Goal: Find specific page/section: Find specific page/section

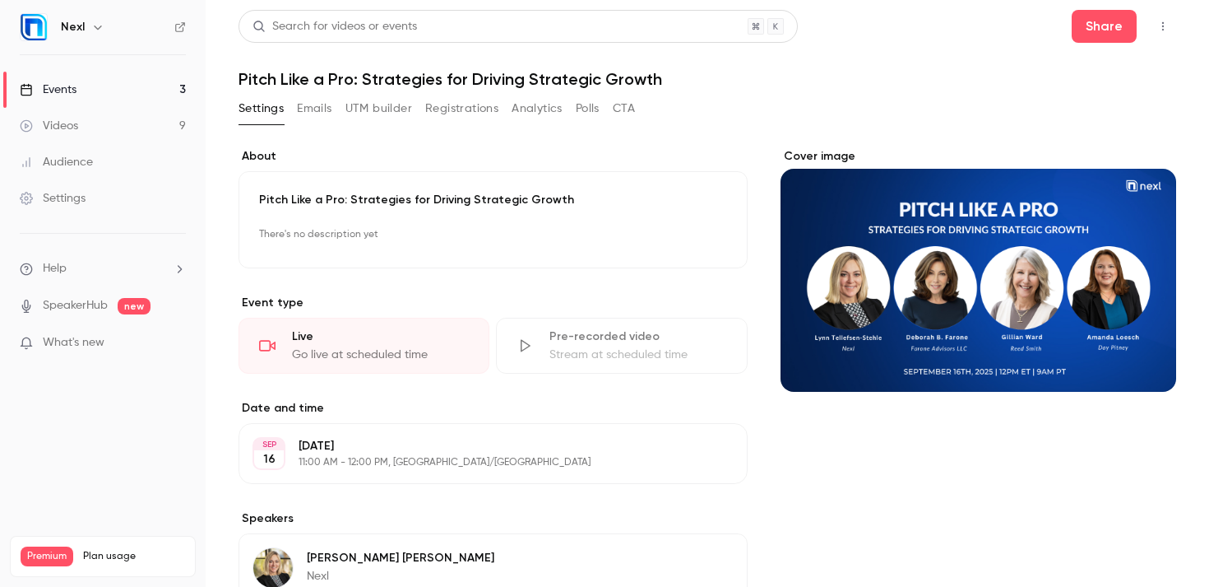
scroll to position [669, 0]
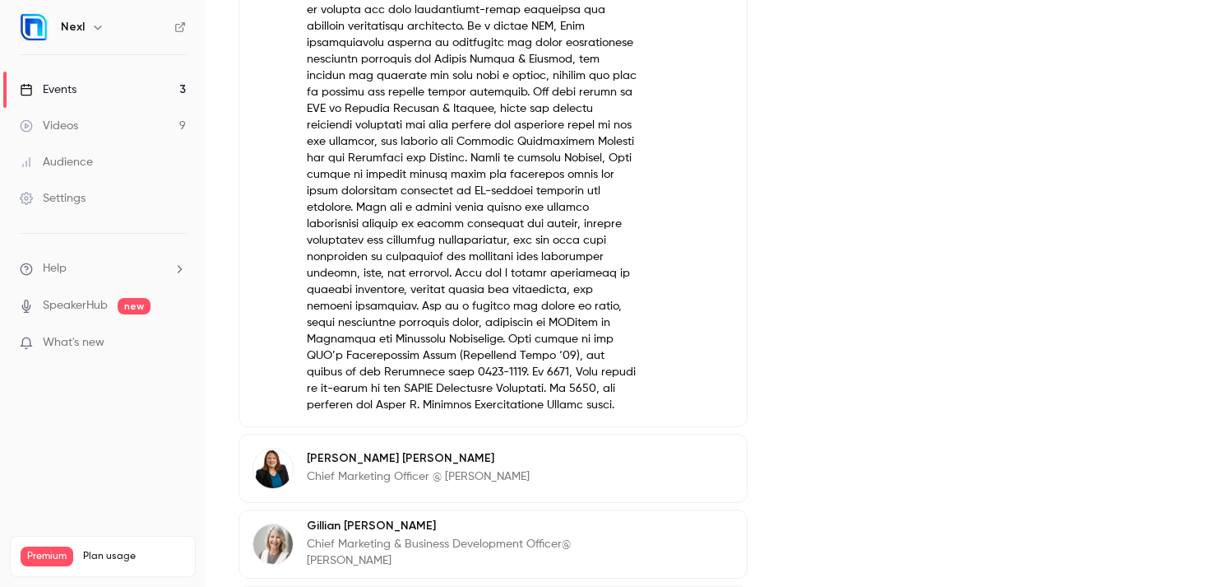
click at [142, 86] on link "Events 3" at bounding box center [103, 90] width 206 height 36
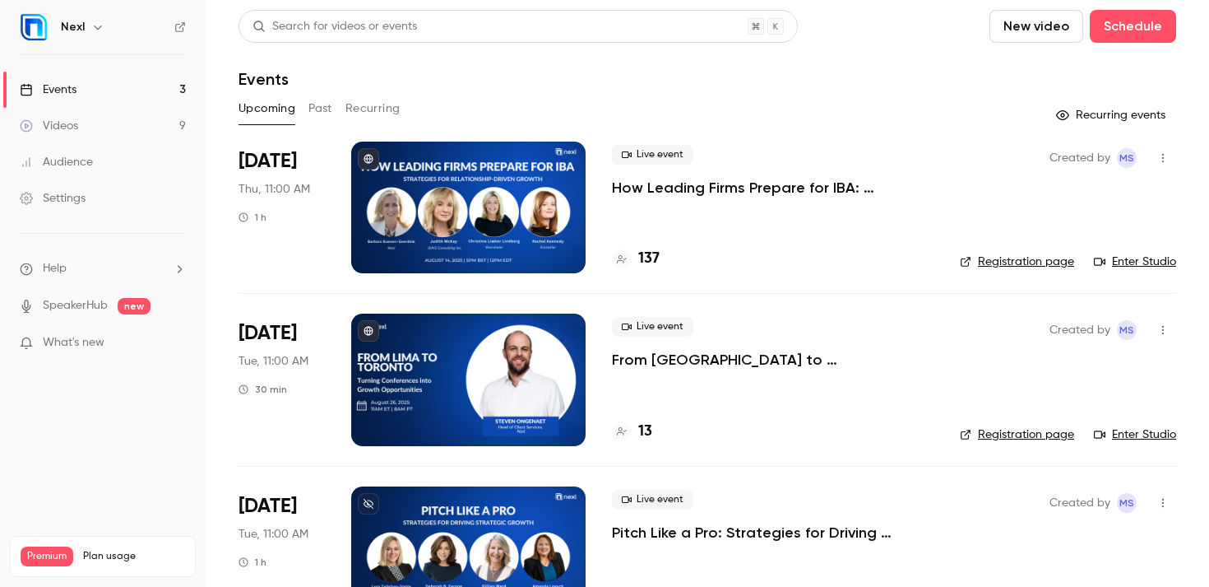
scroll to position [3, 0]
